Goal: Transaction & Acquisition: Purchase product/service

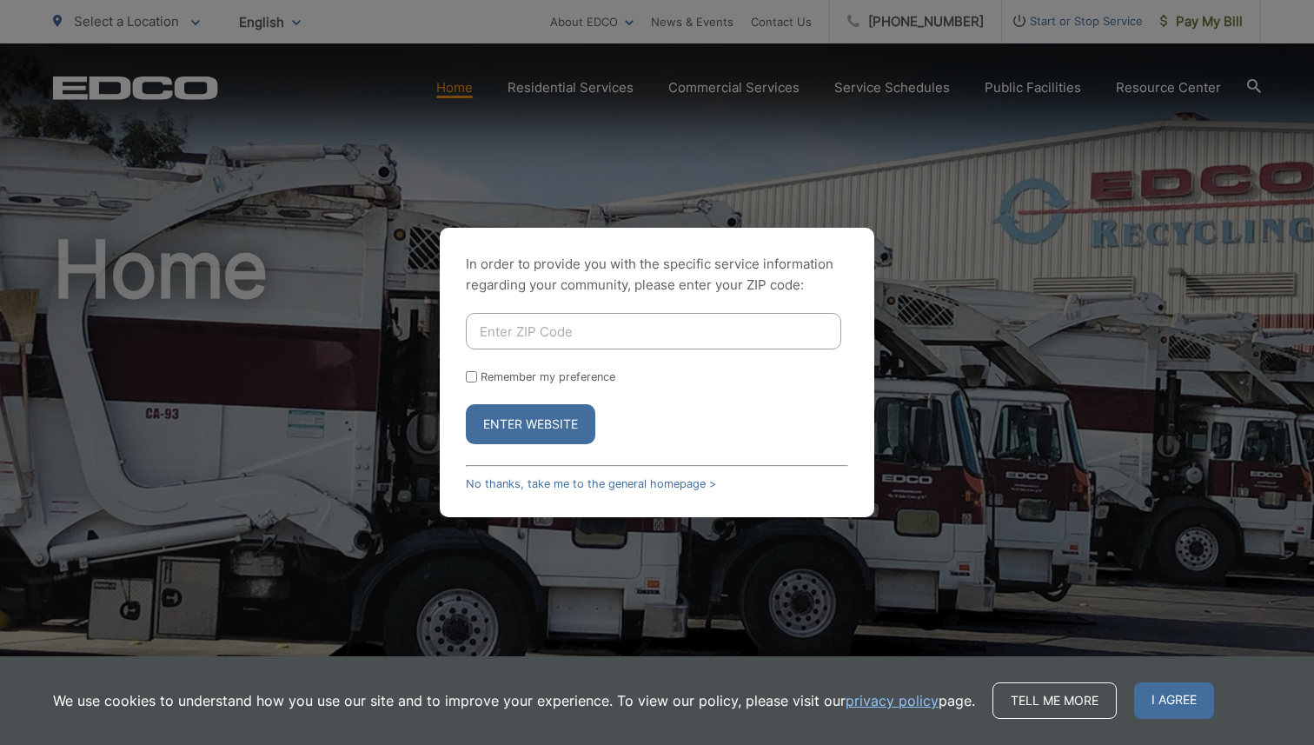
click at [505, 330] on input "Enter ZIP Code" at bounding box center [654, 331] width 376 height 37
type input "92024"
click at [553, 376] on label "Remember my preference" at bounding box center [548, 376] width 135 height 13
click at [477, 376] on input "Remember my preference" at bounding box center [471, 376] width 11 height 11
checkbox input "true"
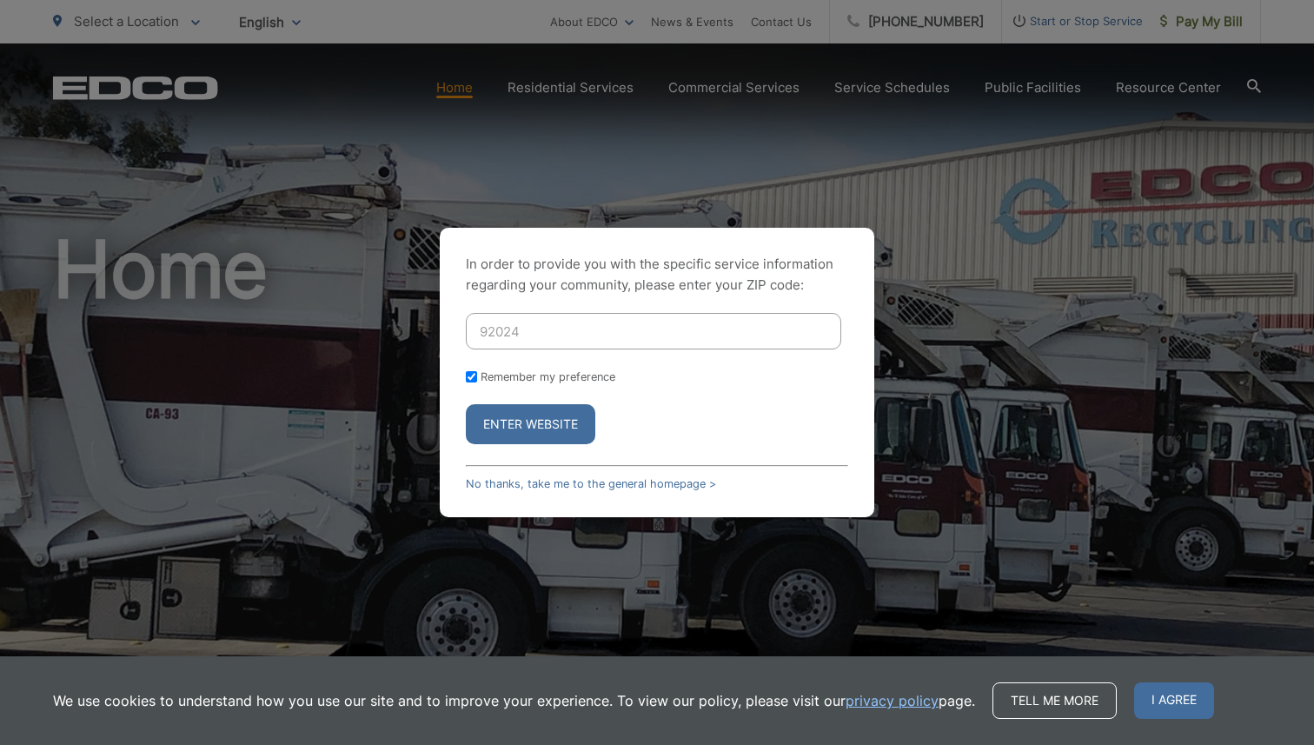
click at [547, 414] on button "Enter Website" at bounding box center [531, 424] width 130 height 40
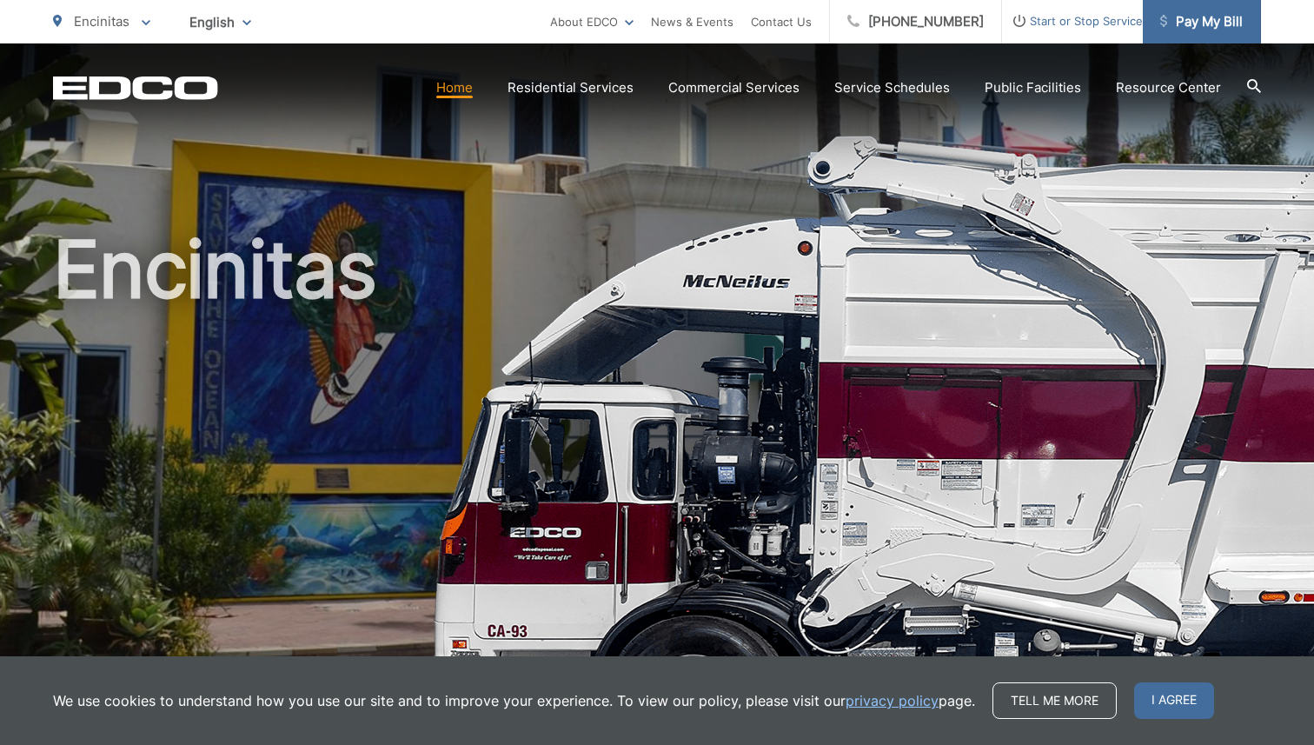
click at [1182, 19] on span "Pay My Bill" at bounding box center [1202, 21] width 83 height 21
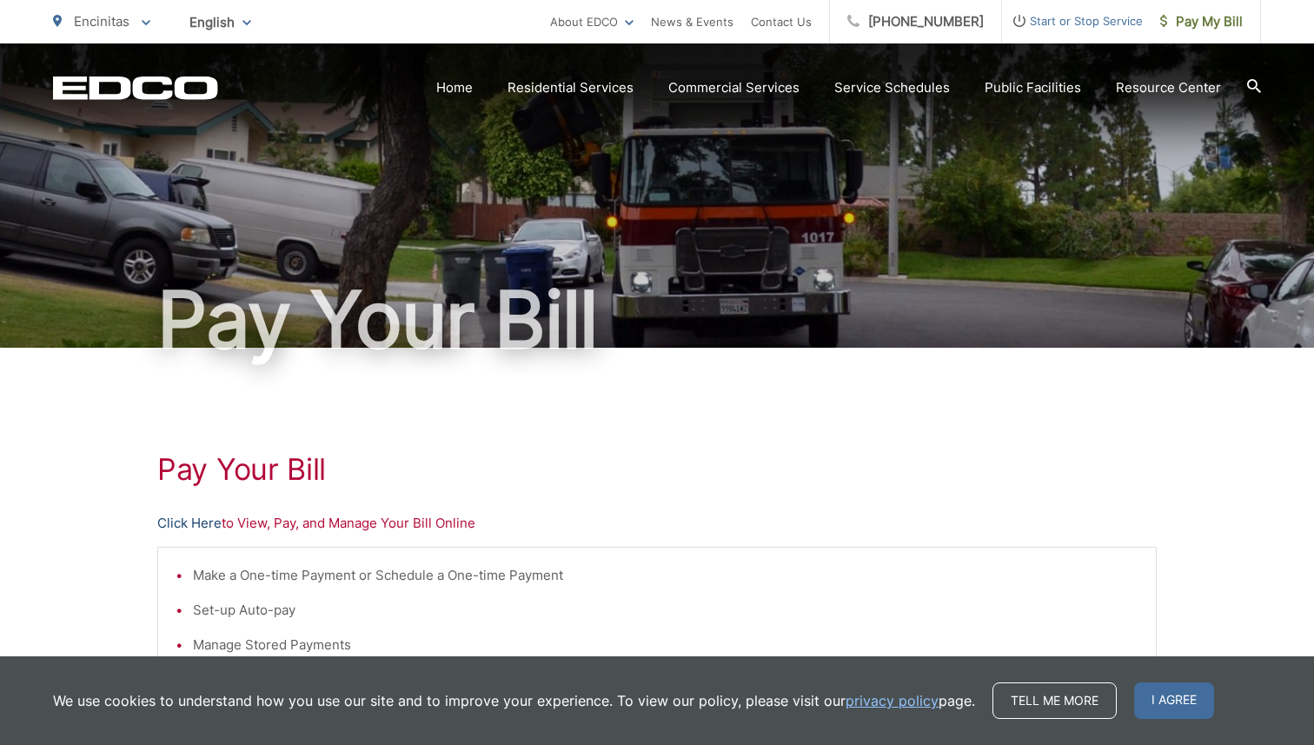
click at [208, 519] on link "Click Here" at bounding box center [189, 523] width 64 height 21
